Goal: Navigation & Orientation: Find specific page/section

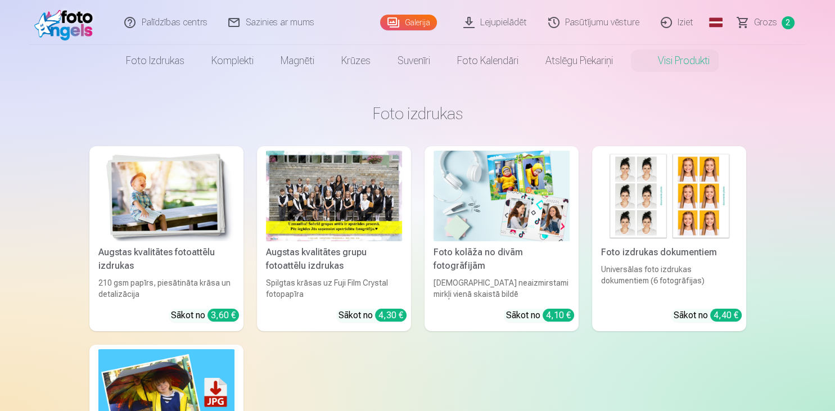
click at [408, 22] on link "Galerija" at bounding box center [408, 23] width 57 height 16
